Goal: Task Accomplishment & Management: Manage account settings

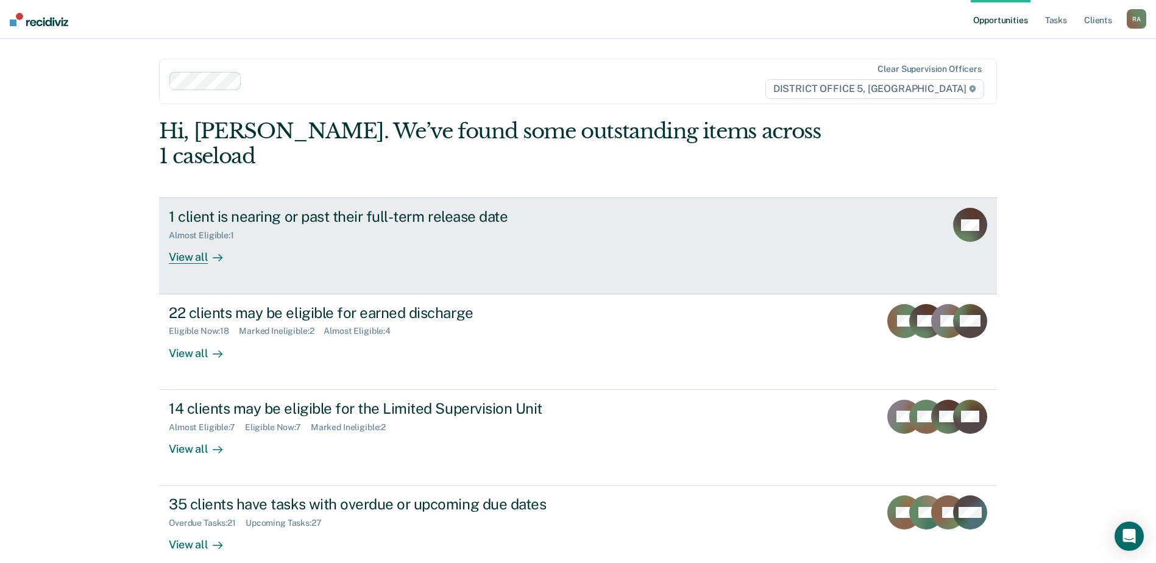
click at [194, 240] on link "1 client is nearing or past their full-term release date Almost Eligible : 1 Vi…" at bounding box center [578, 245] width 838 height 96
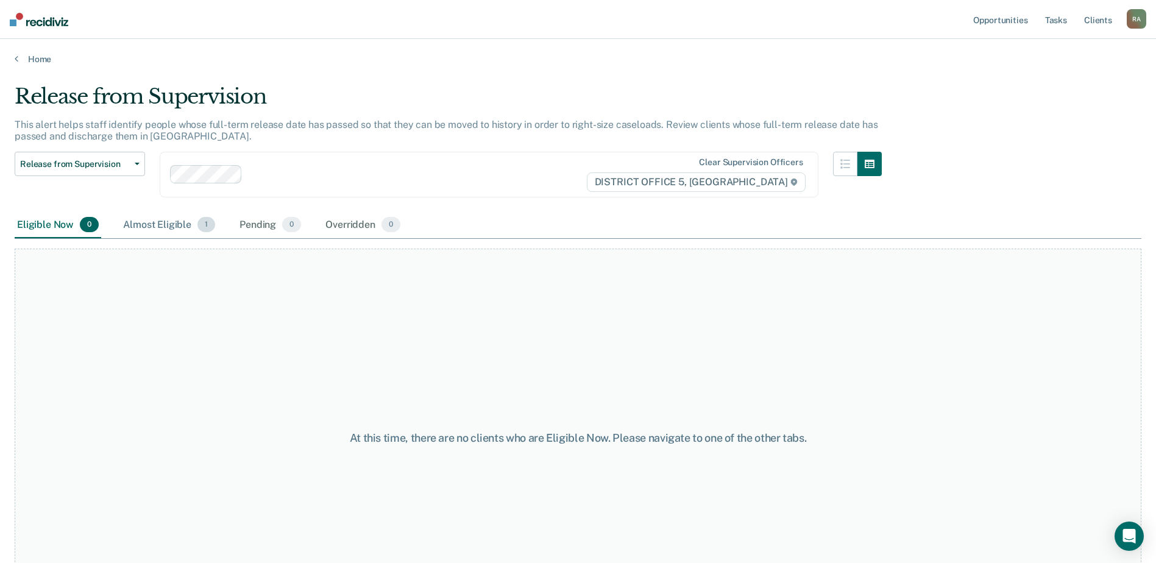
click at [175, 227] on div "Almost Eligible 1" at bounding box center [169, 225] width 97 height 27
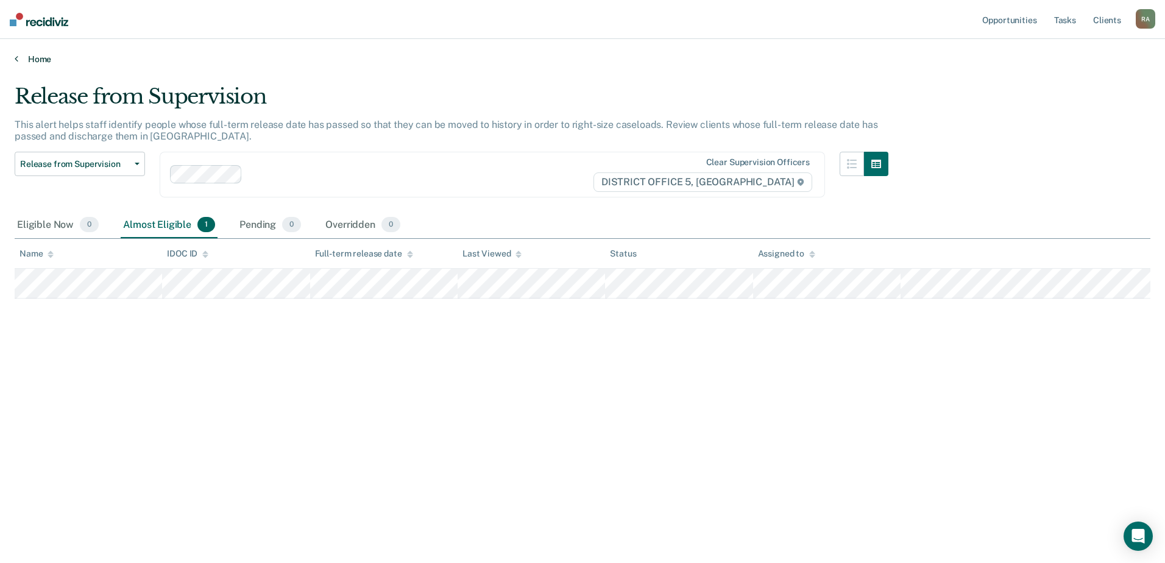
click at [20, 60] on link "Home" at bounding box center [583, 59] width 1136 height 11
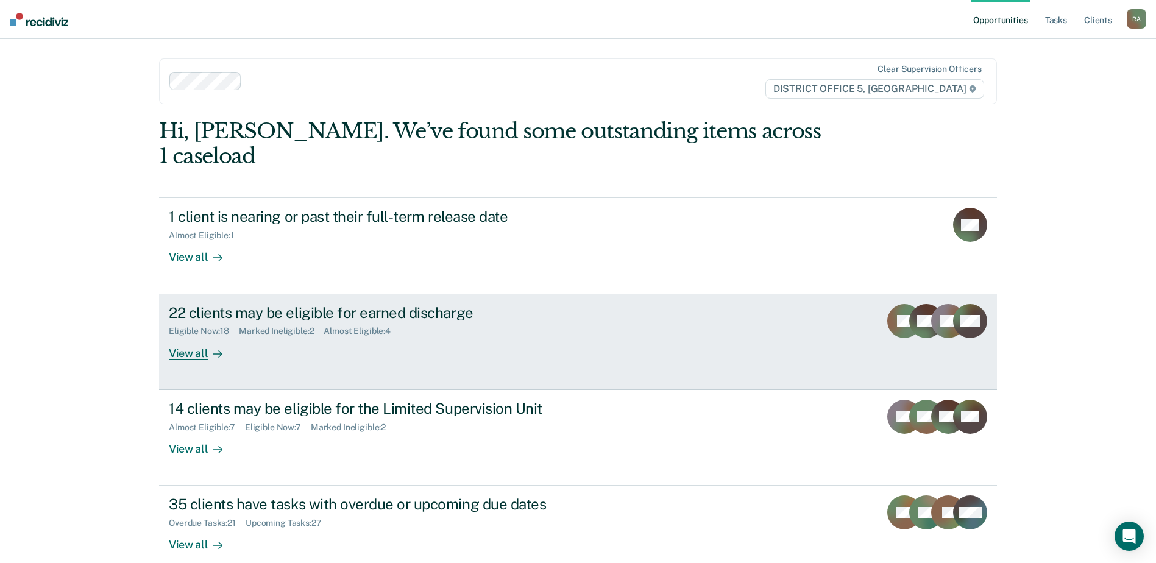
scroll to position [42, 0]
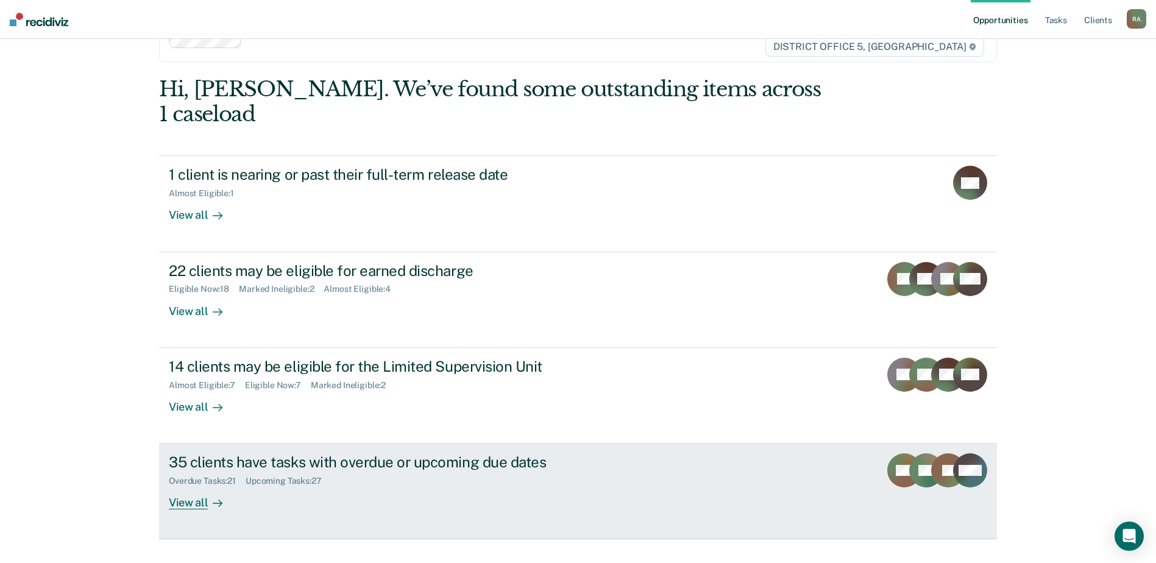
click at [252, 338] on div "35 clients have tasks with overdue or upcoming due dates" at bounding box center [383, 462] width 428 height 18
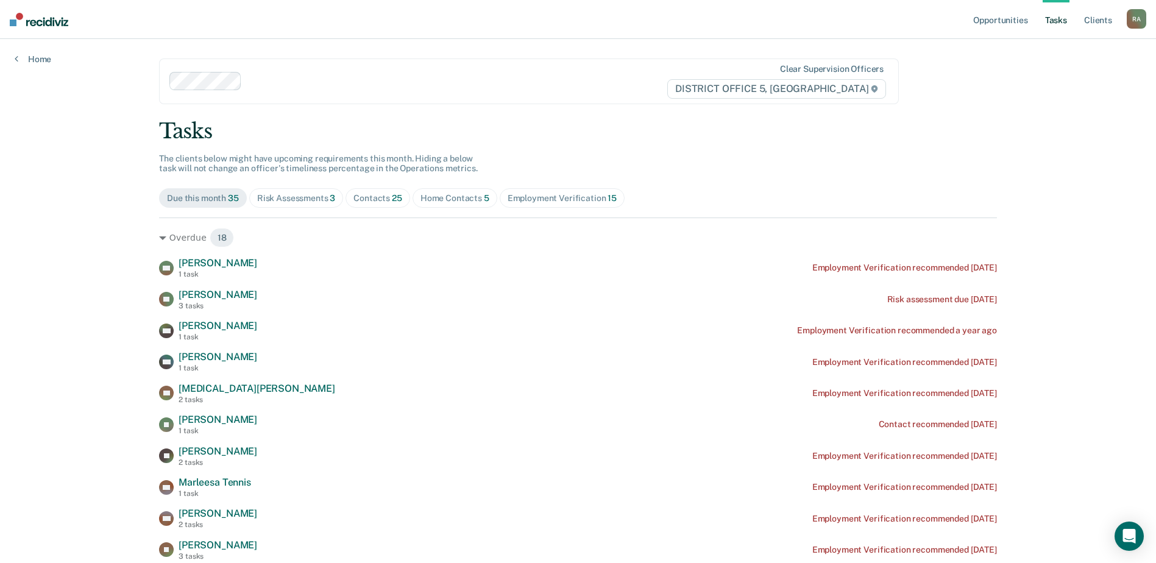
click at [457, 205] on span "Home Contacts 5" at bounding box center [454, 197] width 85 height 19
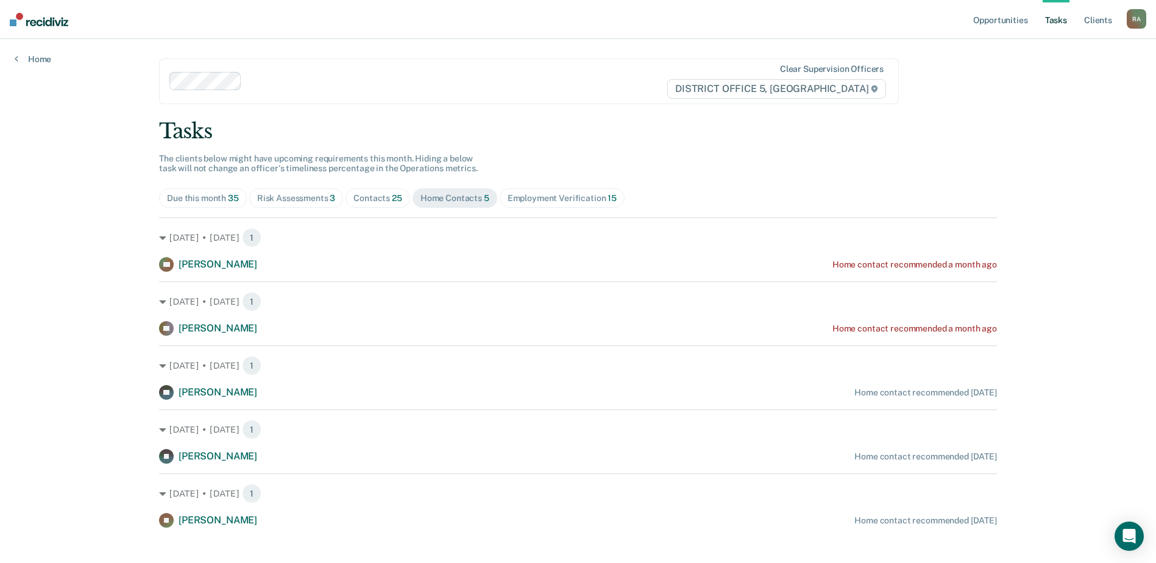
scroll to position [42, 0]
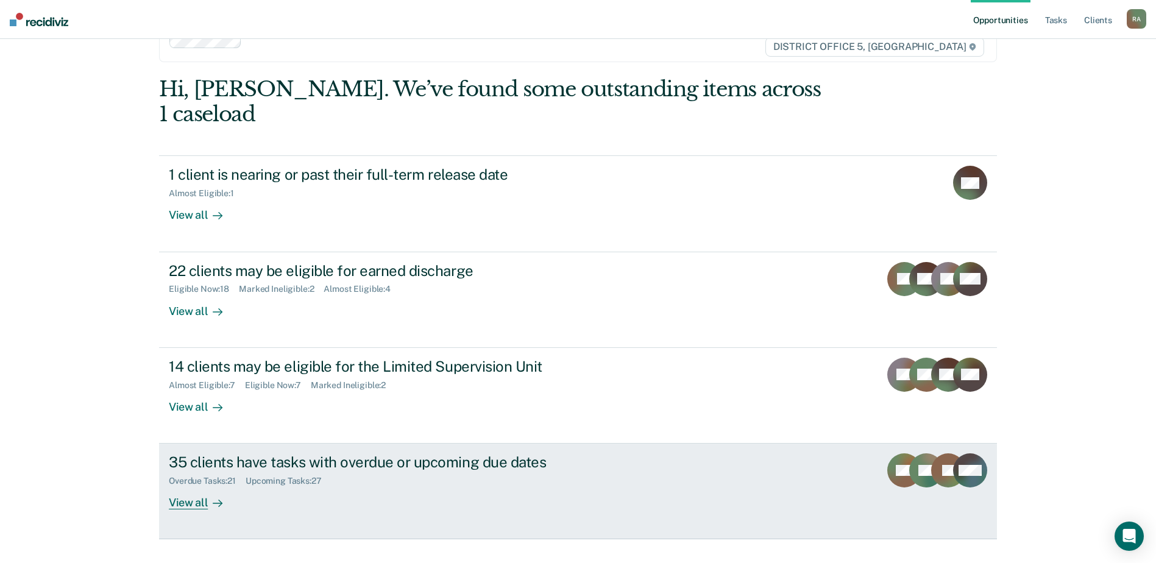
click at [383, 338] on div "35 clients have tasks with overdue or upcoming due dates" at bounding box center [383, 462] width 428 height 18
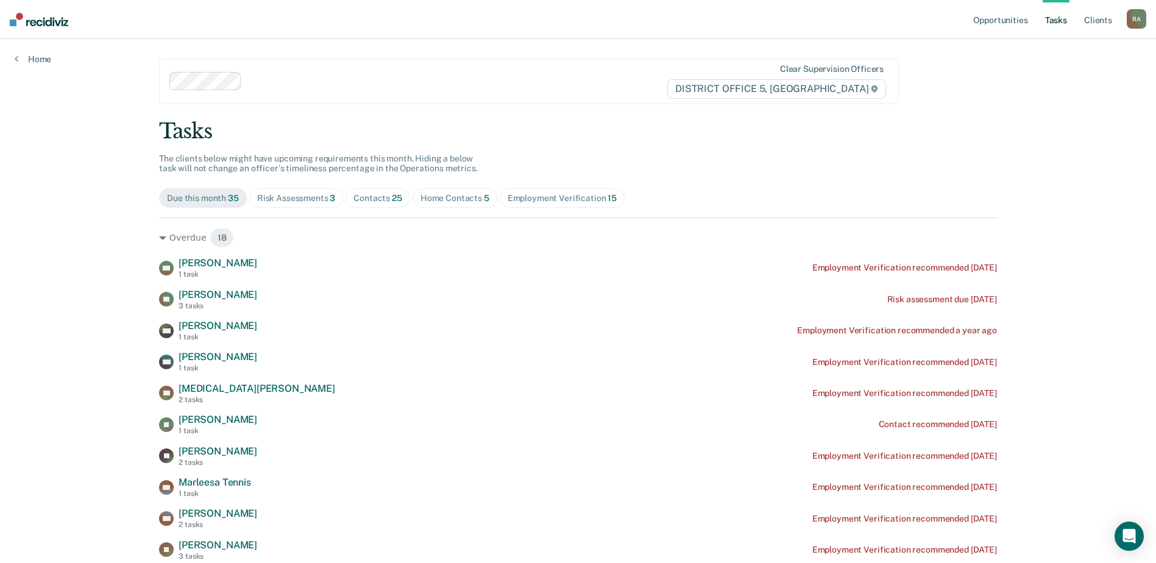
click at [374, 193] on div "Contacts 25" at bounding box center [377, 198] width 49 height 10
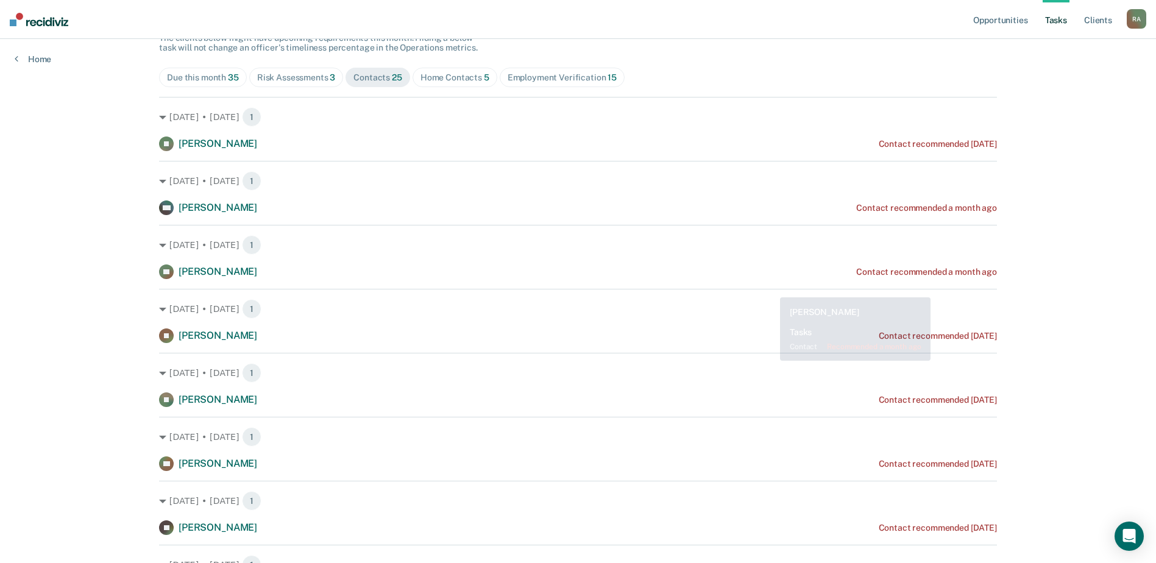
scroll to position [122, 0]
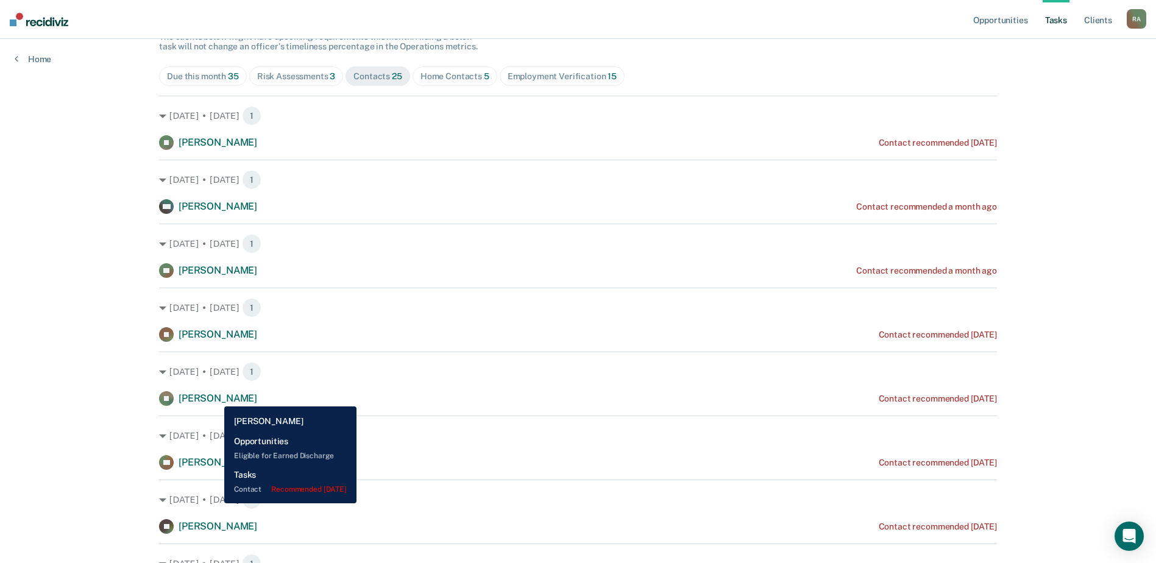
click at [215, 338] on span "Jana Lemke" at bounding box center [218, 398] width 79 height 12
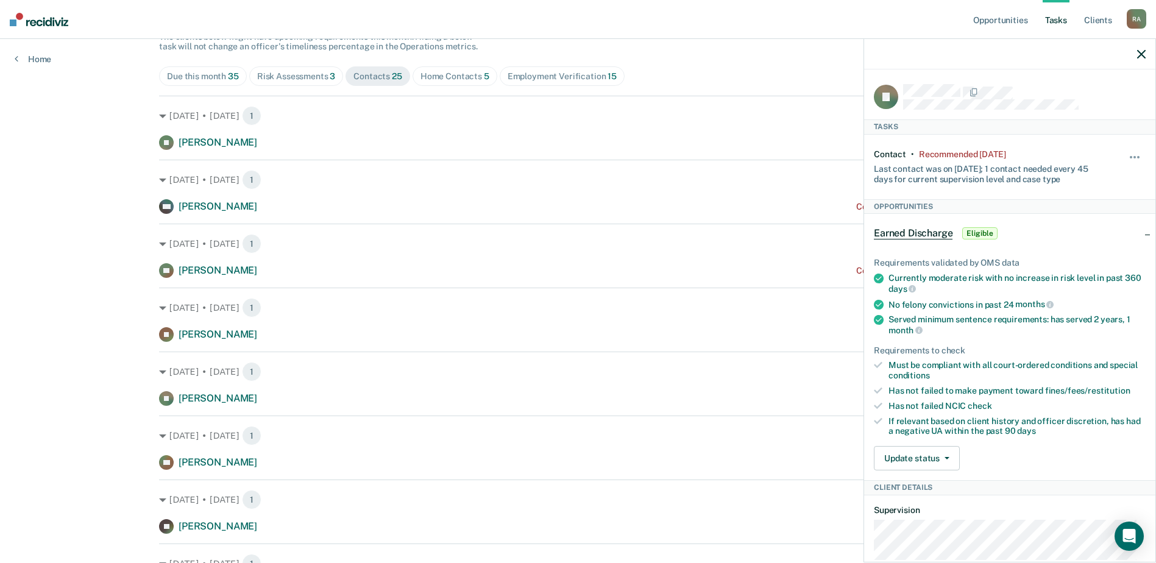
click at [646, 55] on icon "button" at bounding box center [1141, 54] width 9 height 9
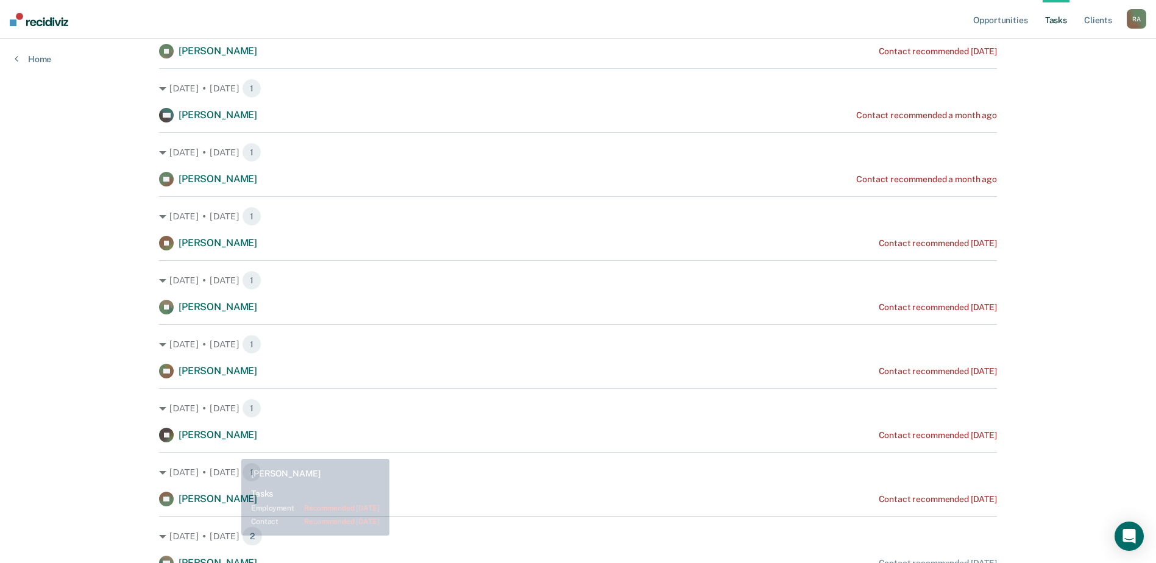
scroll to position [244, 0]
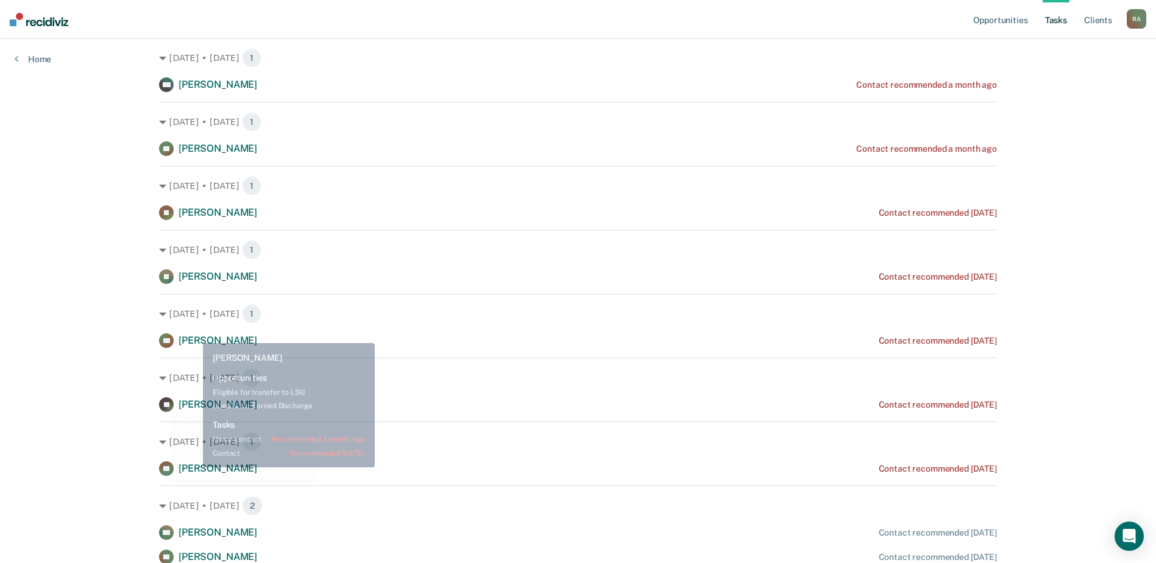
click at [196, 332] on div "Aug. 20 • Wednesday 1 AR Arturo Reyes Contact recommended 5 days ago" at bounding box center [578, 321] width 838 height 54
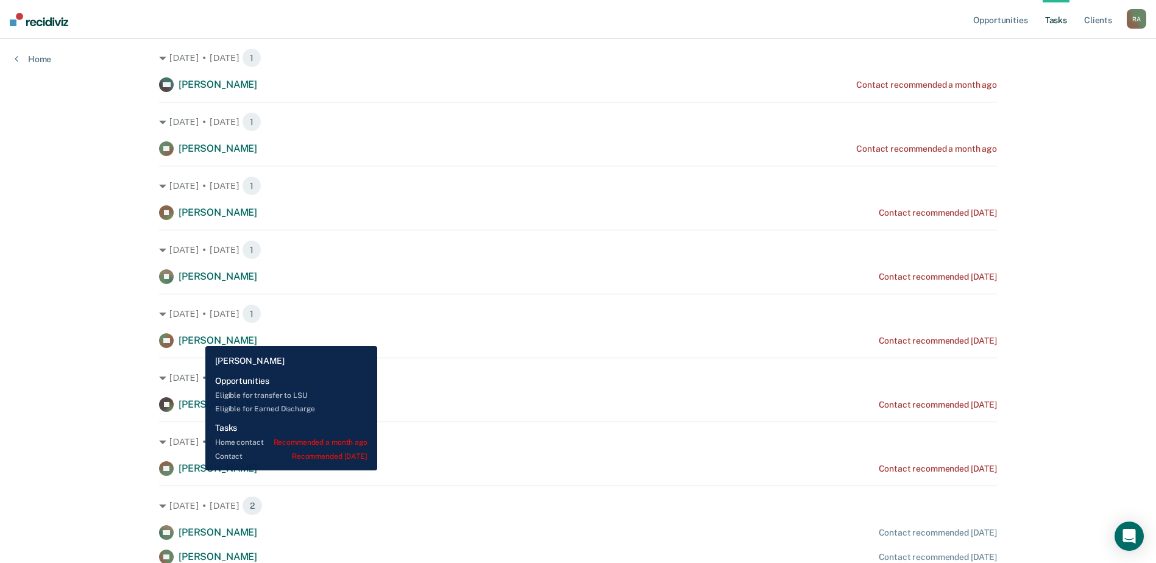
click at [196, 337] on span "Arturo Reyes" at bounding box center [218, 340] width 79 height 12
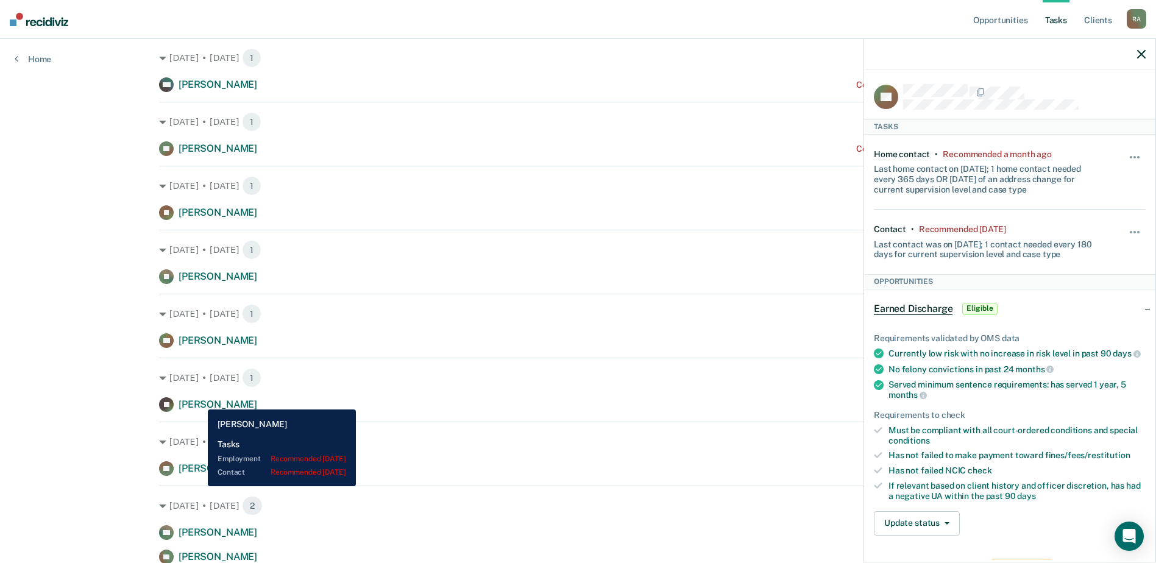
click at [199, 338] on span "Jose Garcia" at bounding box center [218, 404] width 79 height 12
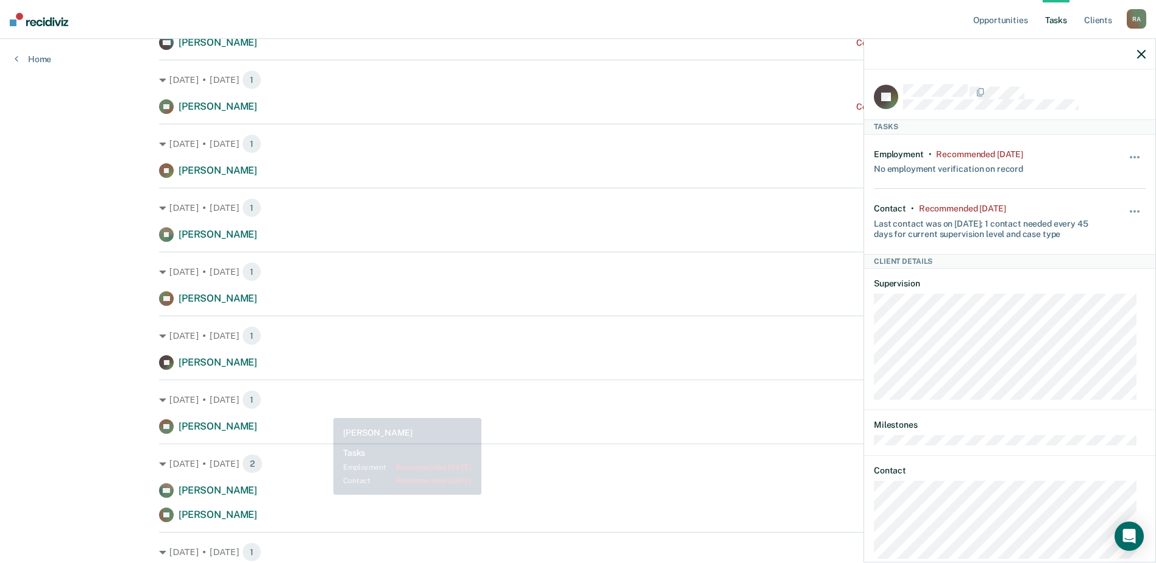
scroll to position [366, 0]
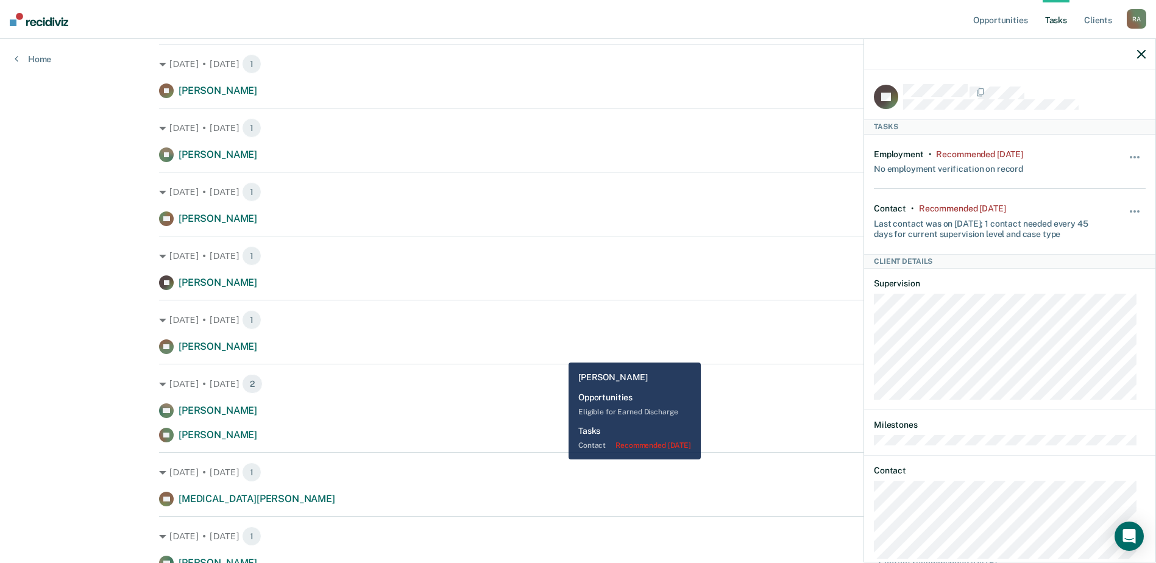
click at [559, 338] on div "VT Vernal Thomas Contact recommended 2 days ago" at bounding box center [578, 346] width 838 height 15
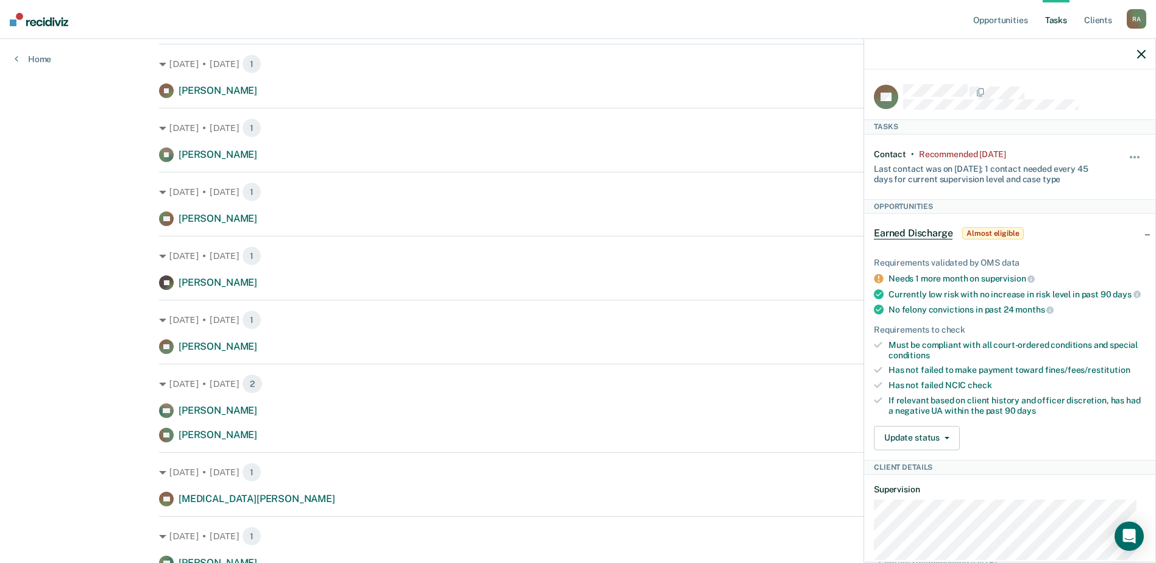
click at [646, 55] on icon "button" at bounding box center [1141, 54] width 9 height 9
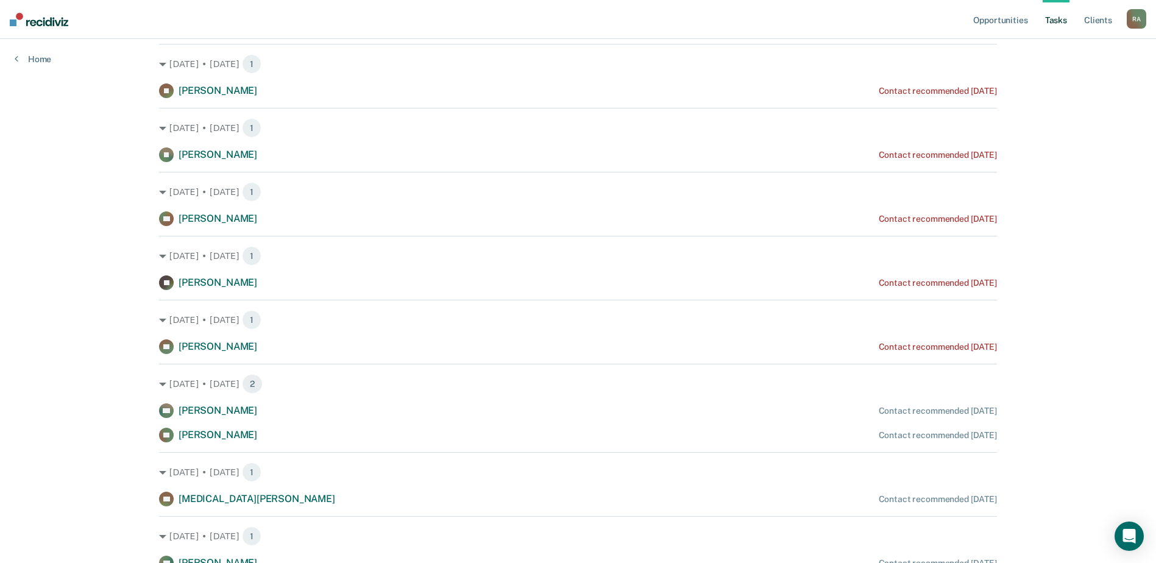
click at [194, 338] on span "Vernal Thomas" at bounding box center [218, 347] width 79 height 12
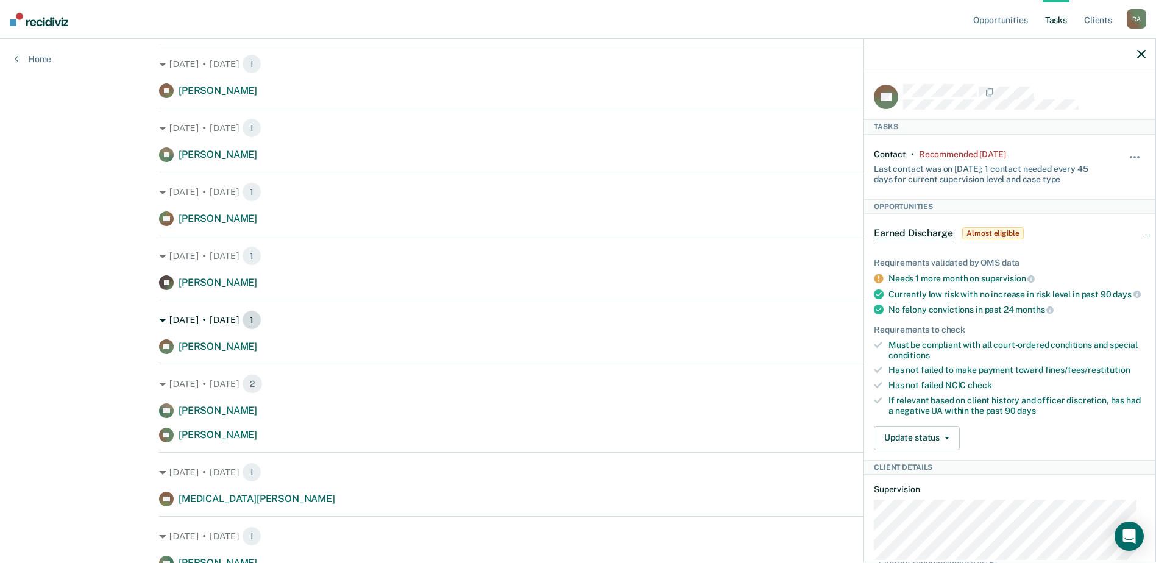
scroll to position [426, 0]
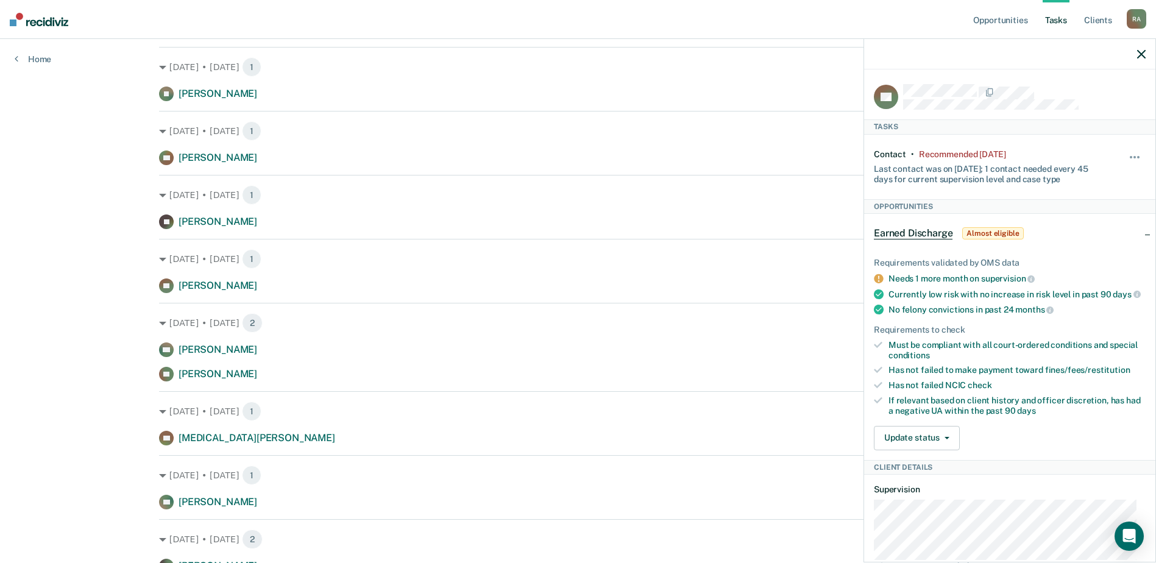
click at [646, 49] on div at bounding box center [1009, 54] width 291 height 30
click at [646, 52] on icon "button" at bounding box center [1141, 54] width 9 height 9
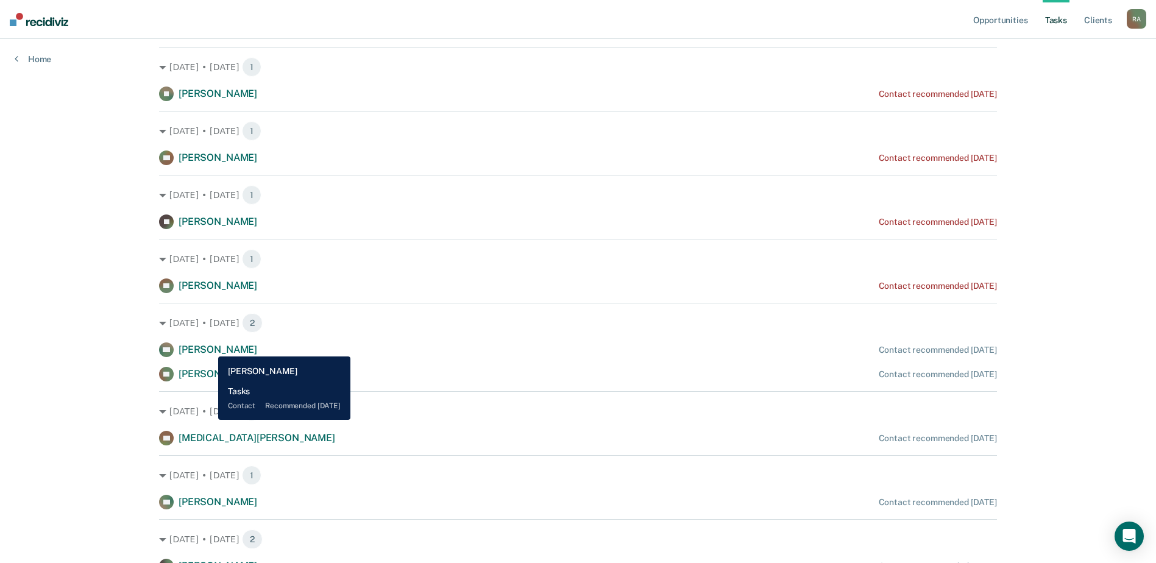
click at [209, 338] on span "Harley Boye" at bounding box center [218, 350] width 79 height 12
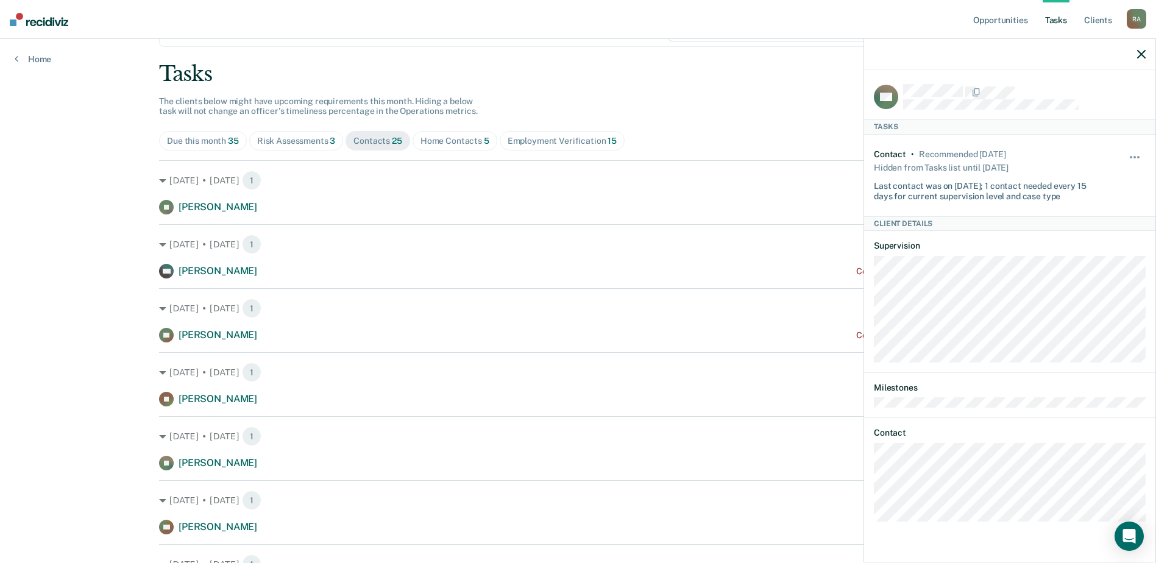
scroll to position [0, 0]
